Goal: Task Accomplishment & Management: Complete application form

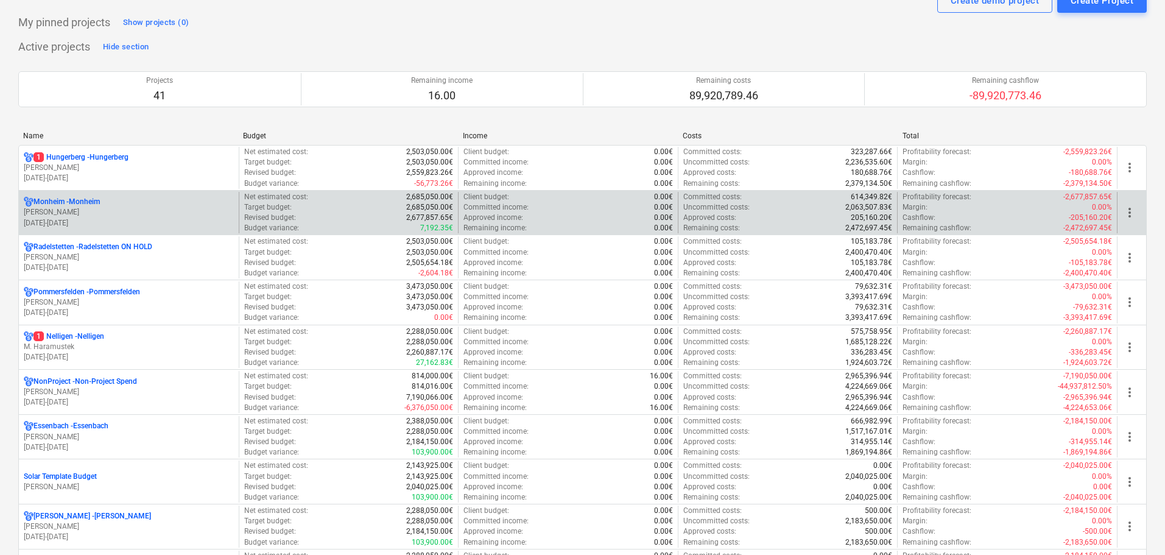
scroll to position [122, 0]
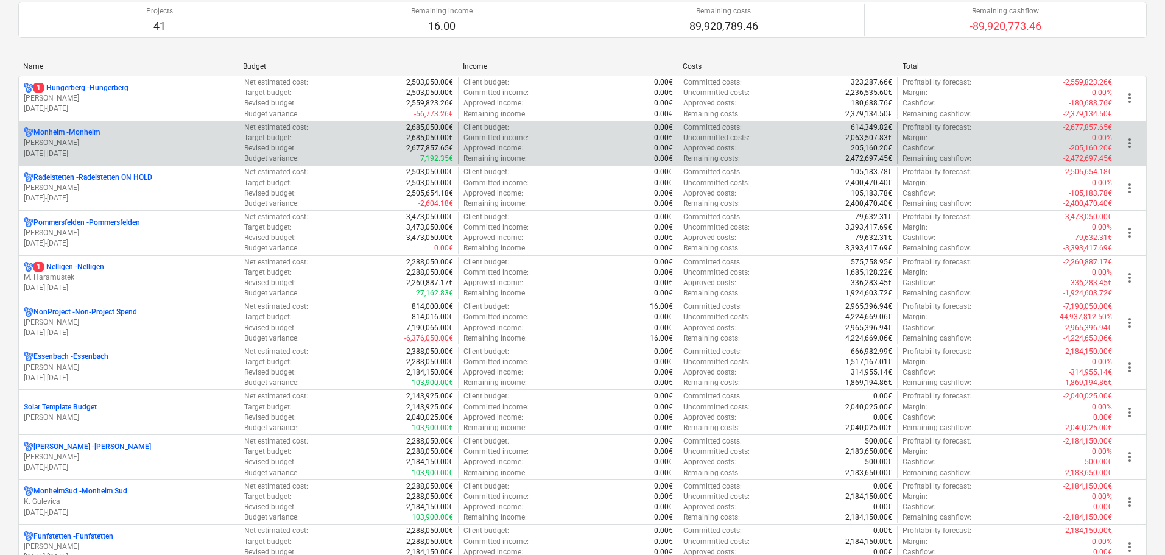
drag, startPoint x: 127, startPoint y: 121, endPoint x: 126, endPoint y: 127, distance: 6.1
click at [127, 121] on div "Monheim - Monheim R. Hoffmann 01.04.2023 - 31.03.2027 Net estimated cost : 2,68…" at bounding box center [582, 143] width 1128 height 45
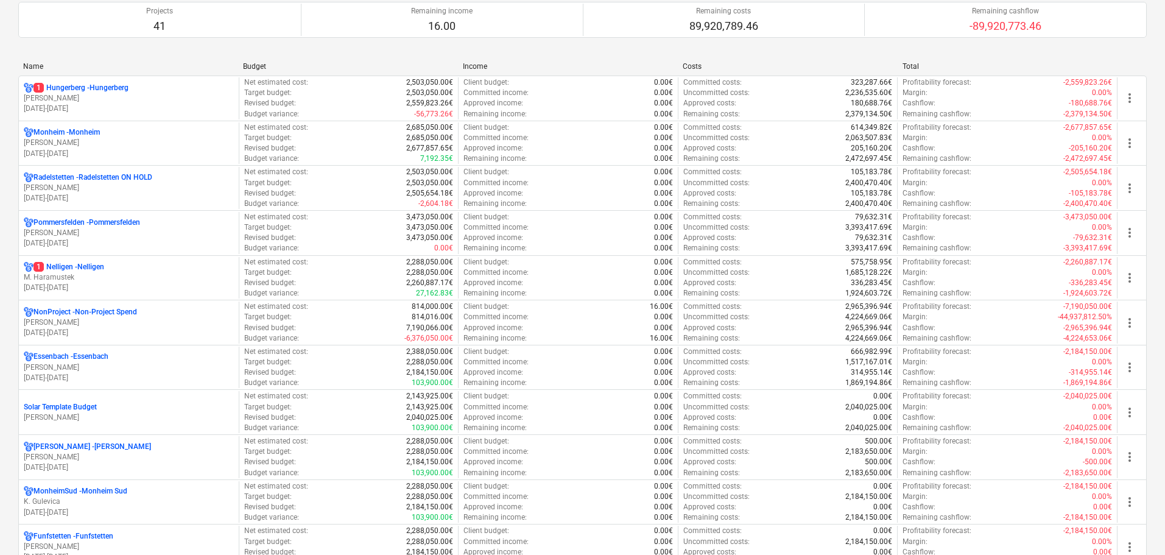
drag, startPoint x: 191, startPoint y: 154, endPoint x: 438, endPoint y: 119, distance: 249.6
click at [191, 154] on p "01.04.2023 - 31.03.2027" at bounding box center [129, 154] width 210 height 10
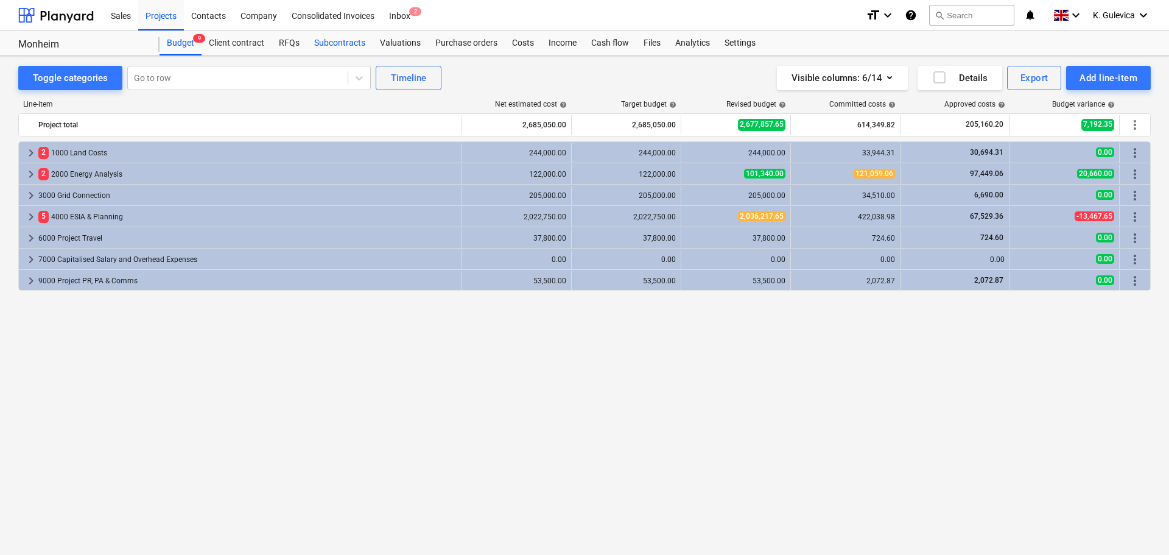
click at [338, 42] on div "Subcontracts" at bounding box center [340, 43] width 66 height 24
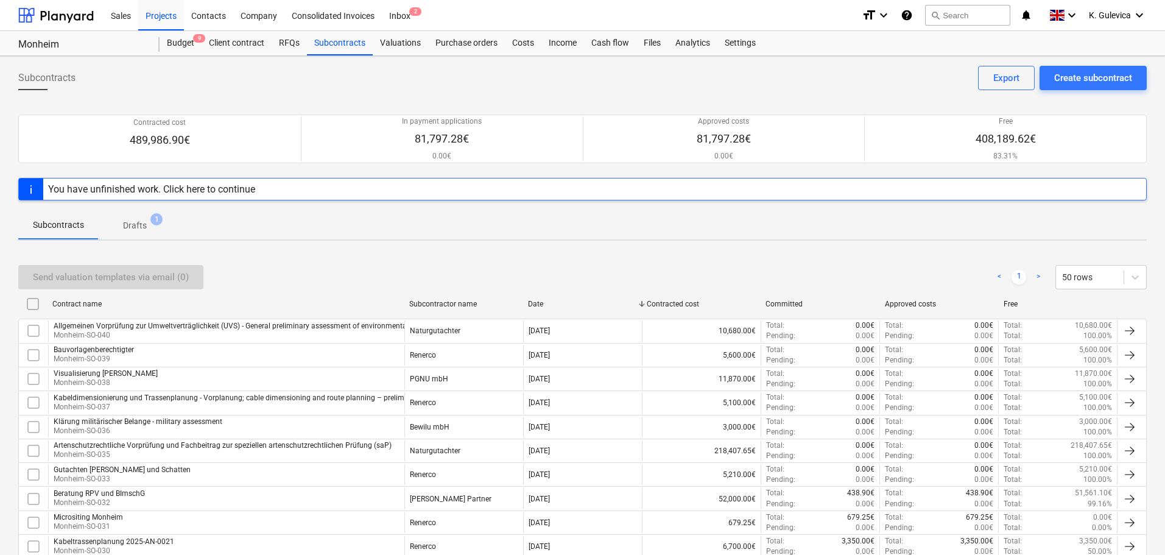
click at [132, 220] on p "Drafts" at bounding box center [135, 225] width 24 height 13
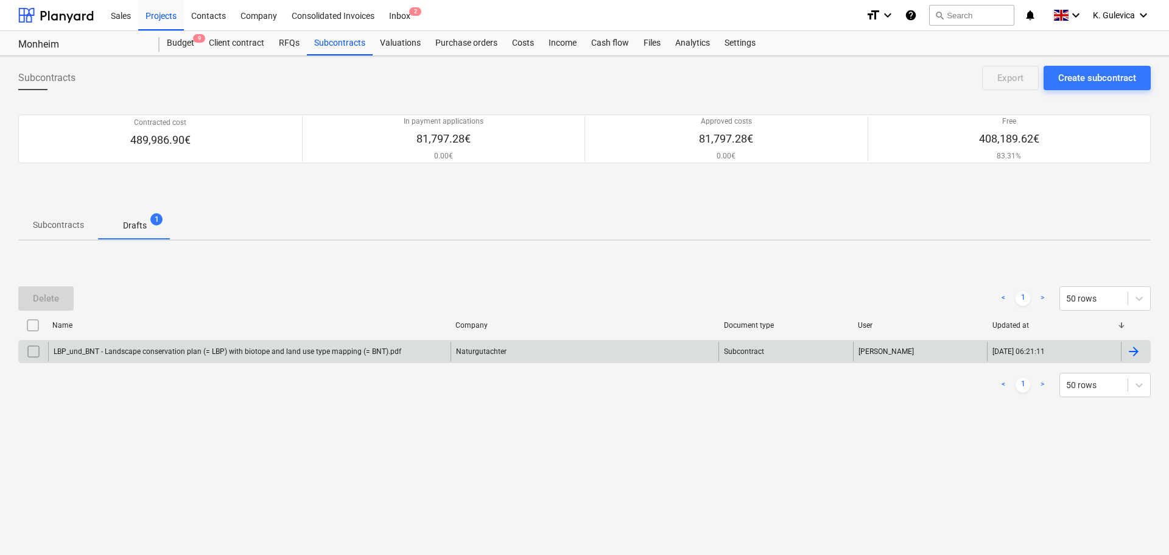
click at [312, 357] on div "LBP_und_BNT - Landscape conservation plan (= LBP) with biotope and land use typ…" at bounding box center [249, 351] width 402 height 19
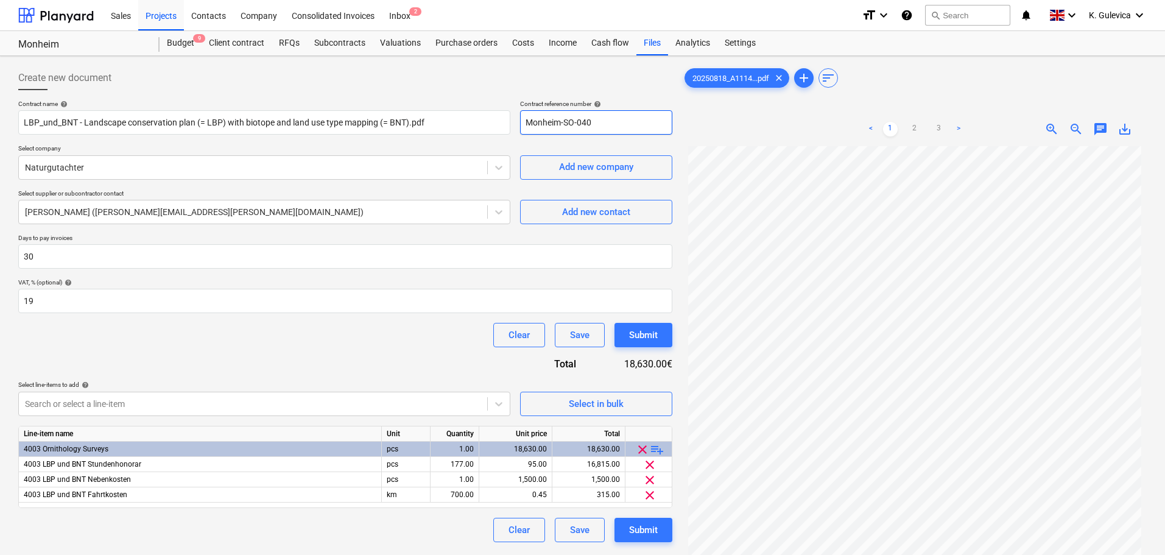
click at [600, 122] on input "Monheim-SO-040" at bounding box center [596, 122] width 152 height 24
type input "Monheim-SO-041"
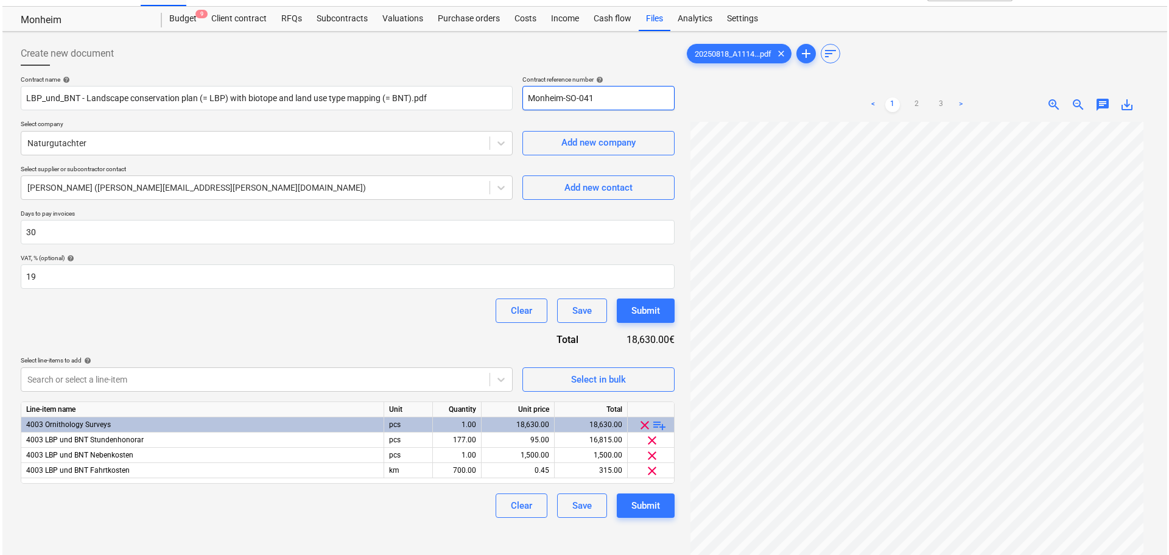
scroll to position [61, 0]
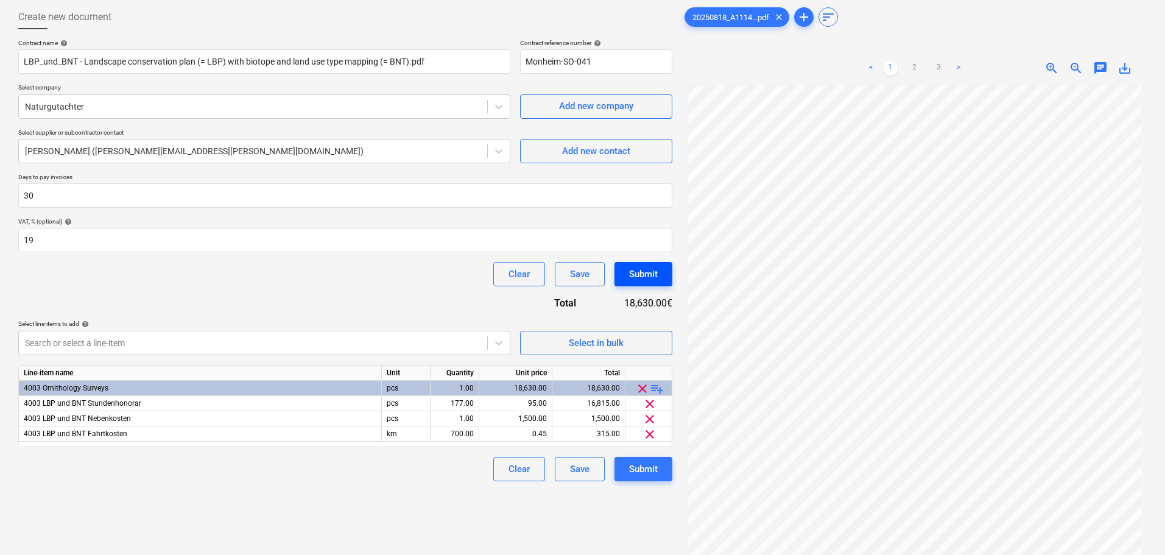
click at [640, 279] on div "Submit" at bounding box center [643, 274] width 29 height 16
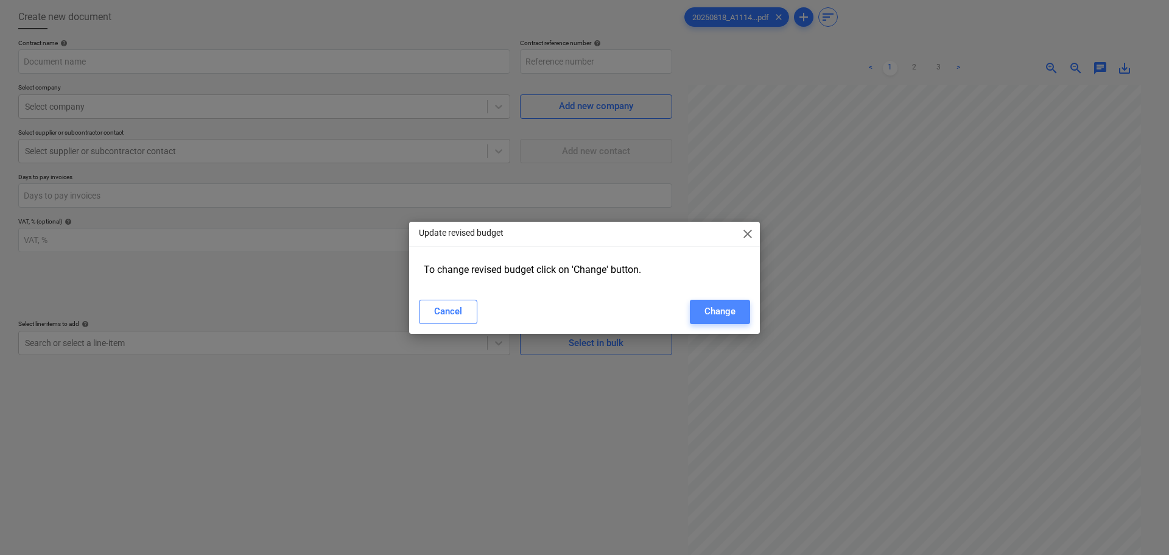
click at [722, 318] on div "Change" at bounding box center [719, 311] width 31 height 16
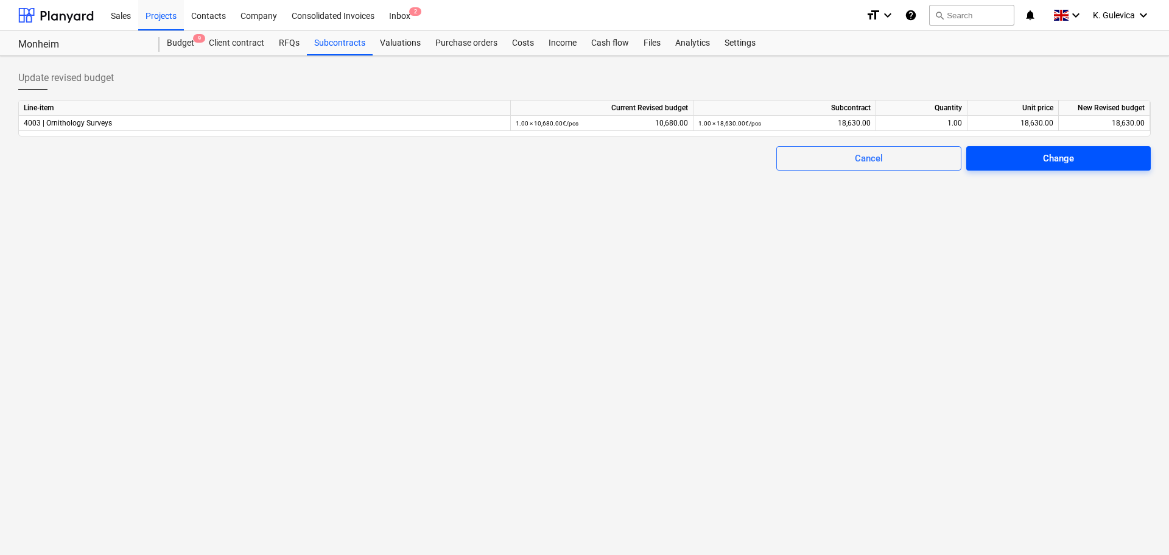
click at [1055, 157] on div "Change" at bounding box center [1058, 158] width 31 height 16
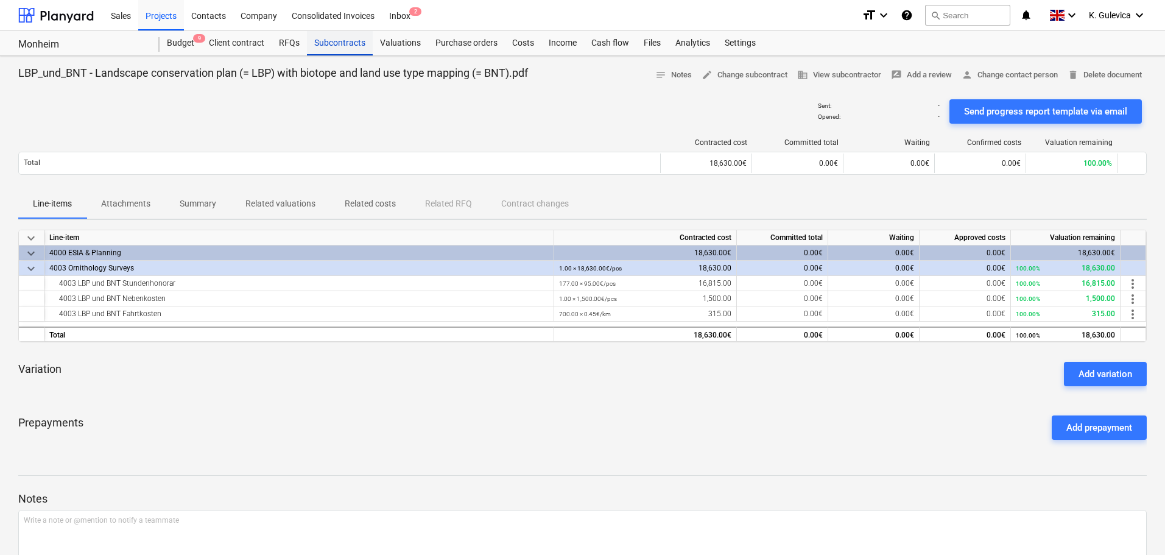
click at [346, 49] on div "Subcontracts" at bounding box center [340, 43] width 66 height 24
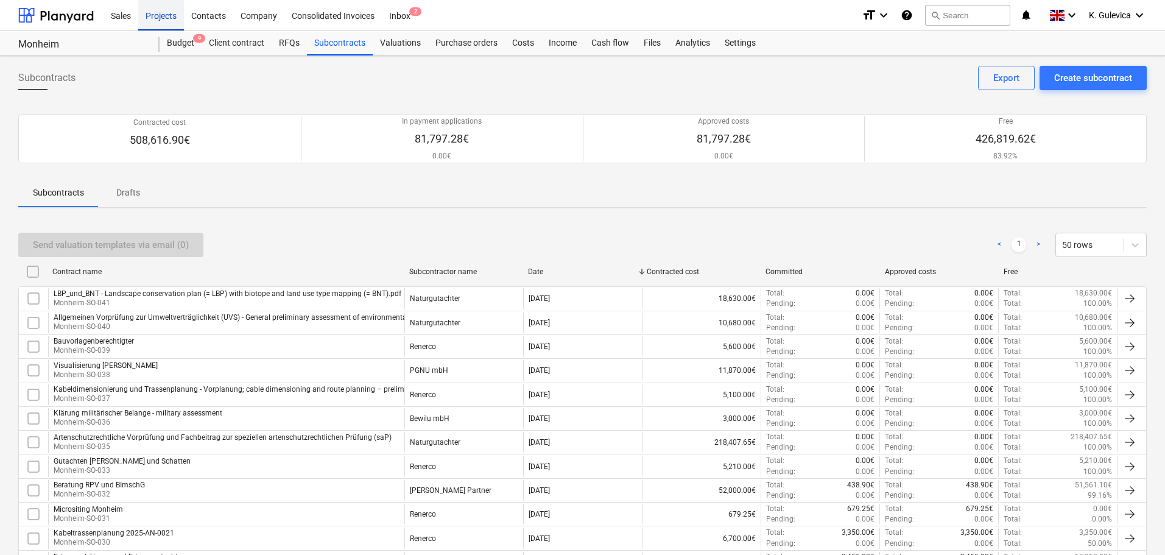
click at [157, 20] on div "Projects" at bounding box center [161, 14] width 46 height 31
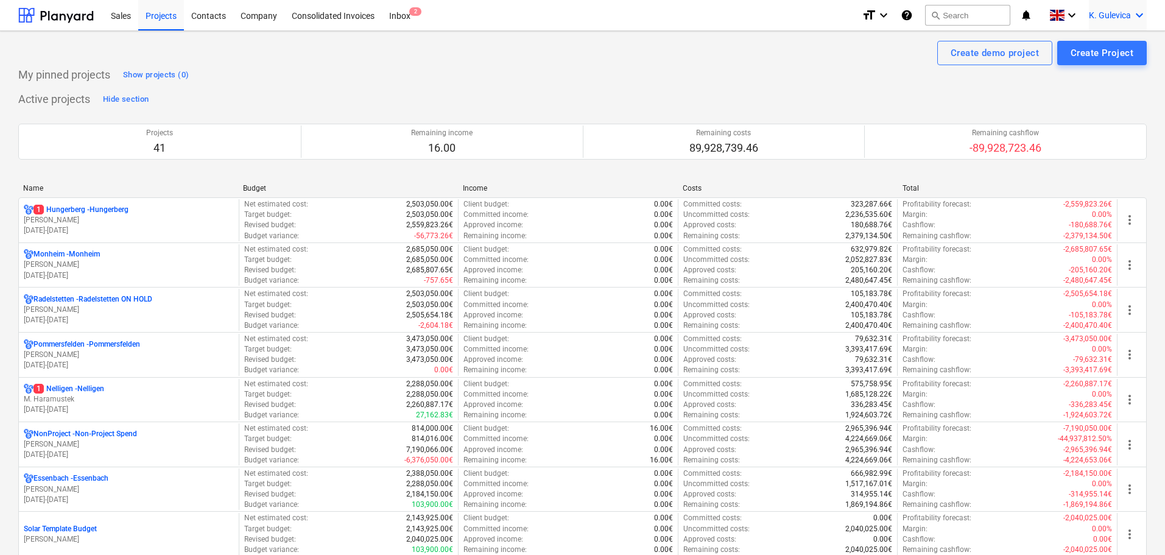
click at [1114, 14] on span "K. Gulevica" at bounding box center [1110, 15] width 42 height 10
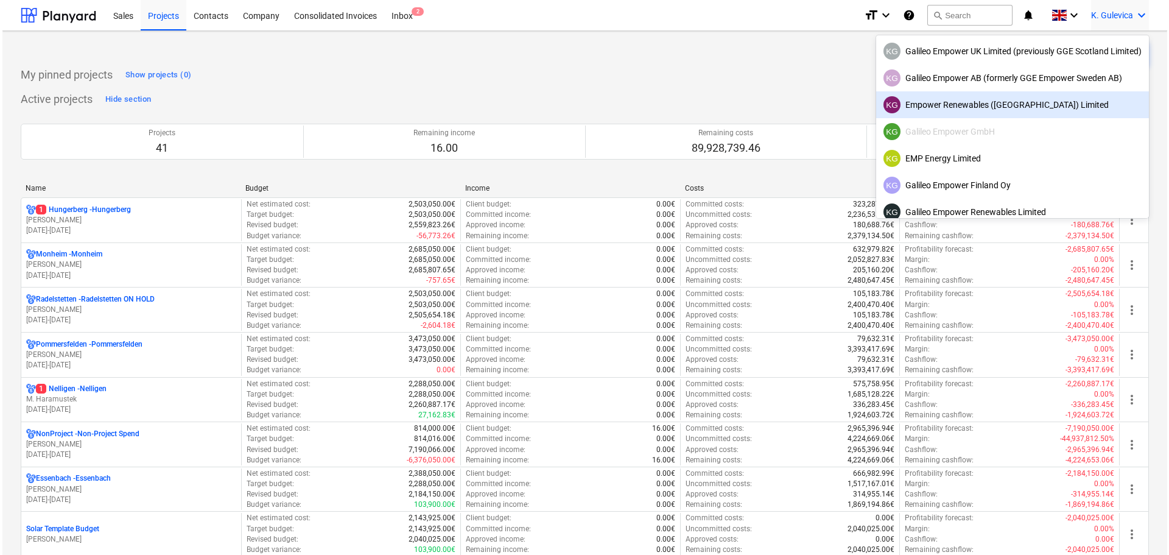
scroll to position [77, 0]
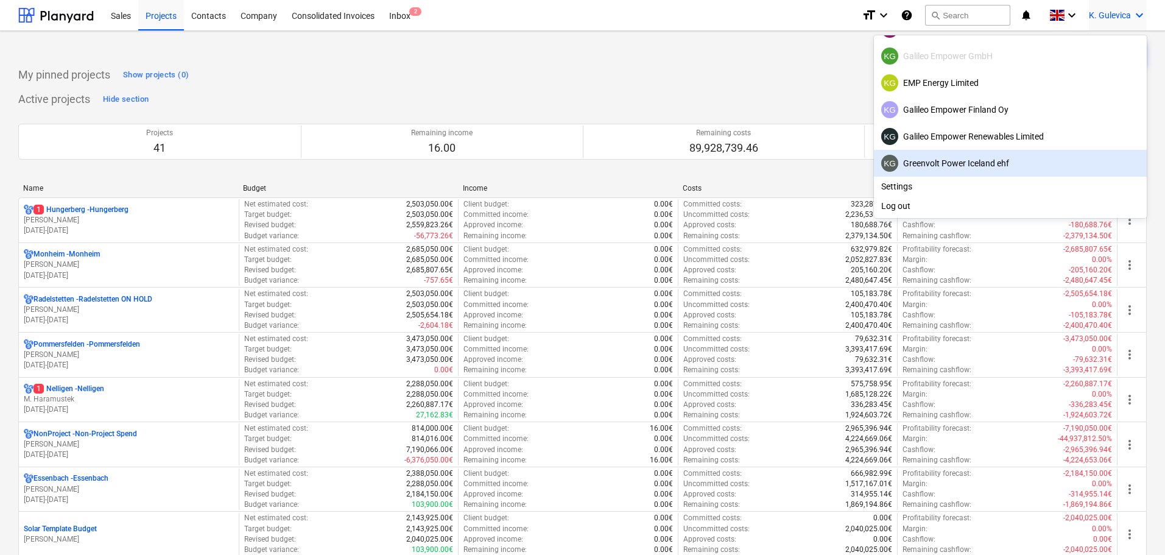
click at [970, 163] on div "KG Greenvolt Power Iceland ehf" at bounding box center [1010, 163] width 258 height 17
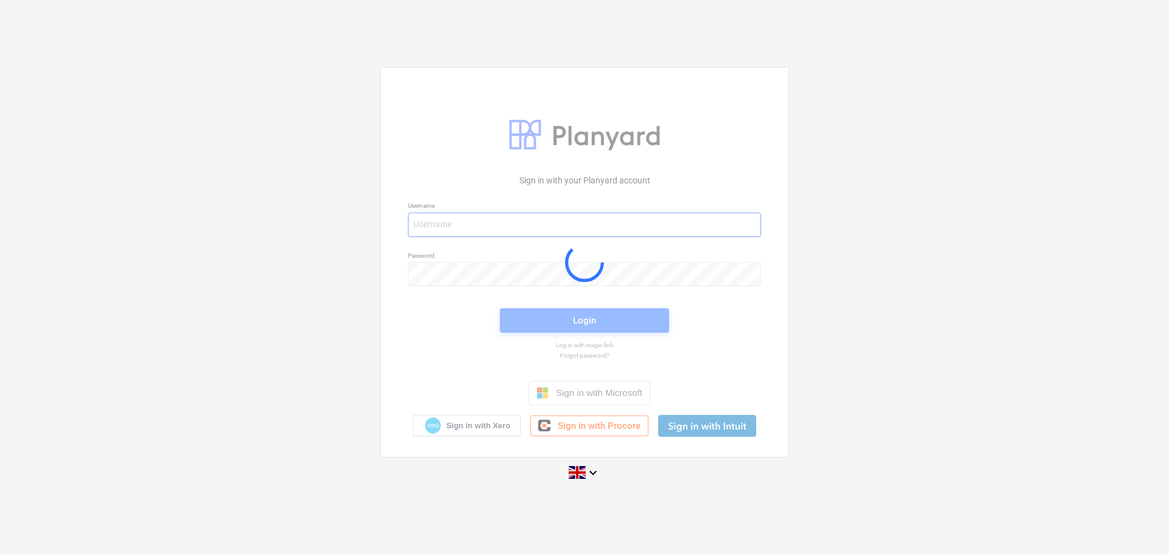
type input "kg+2@empower-re.ie"
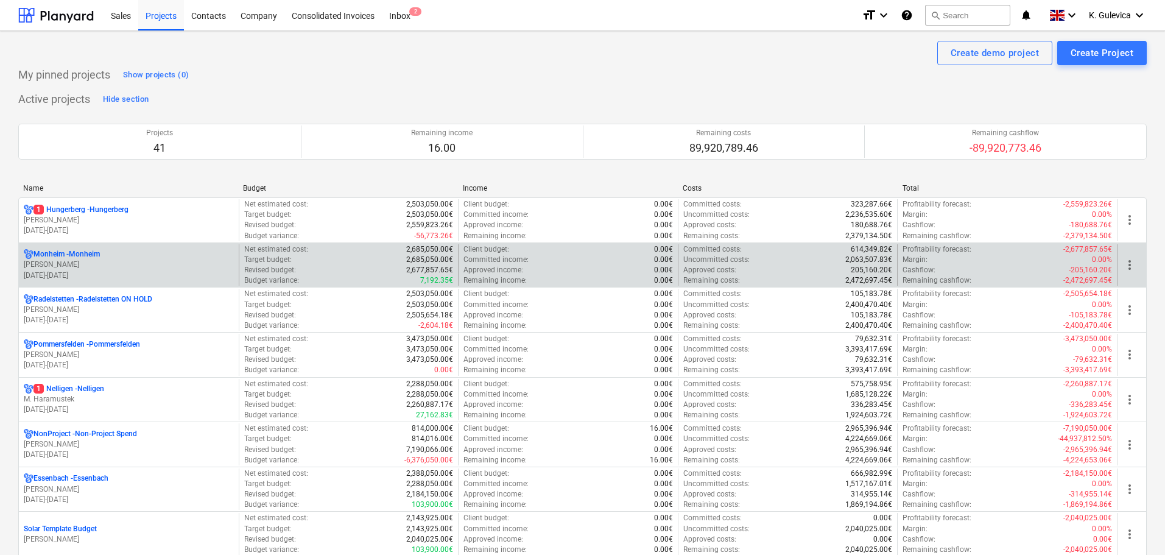
click at [117, 260] on p "[PERSON_NAME]" at bounding box center [129, 264] width 210 height 10
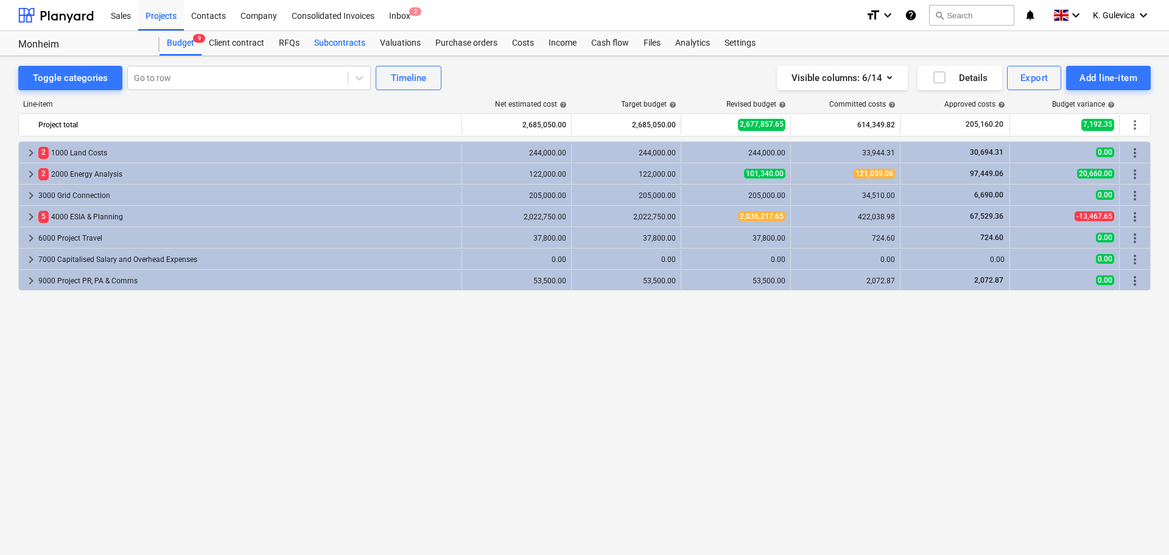
click at [330, 44] on div "Subcontracts" at bounding box center [340, 43] width 66 height 24
